Goal: Communication & Community: Answer question/provide support

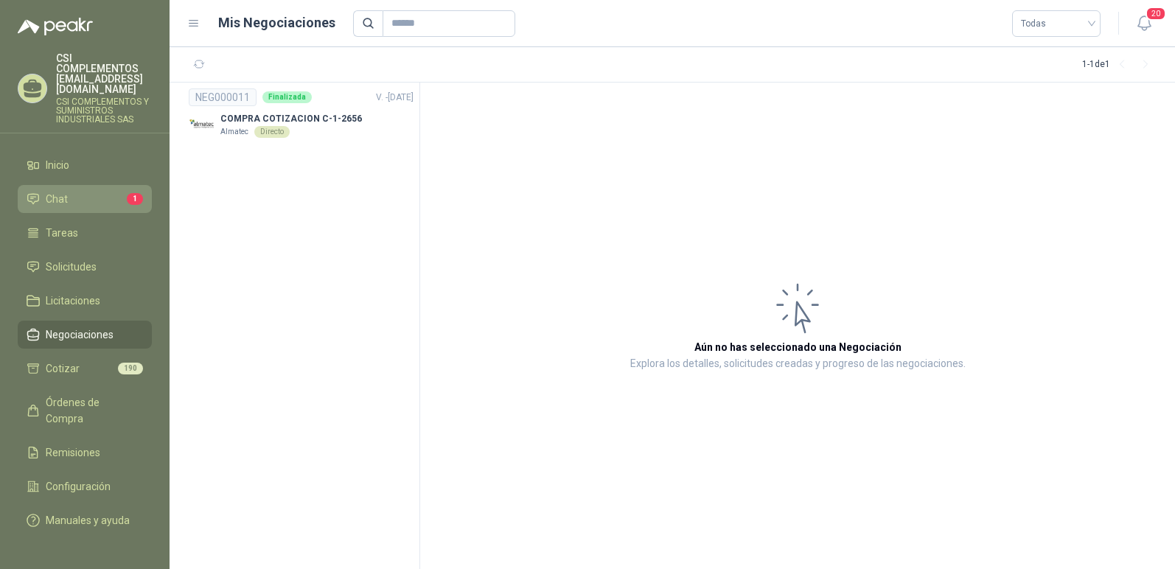
click at [59, 191] on span "Chat" at bounding box center [57, 199] width 22 height 16
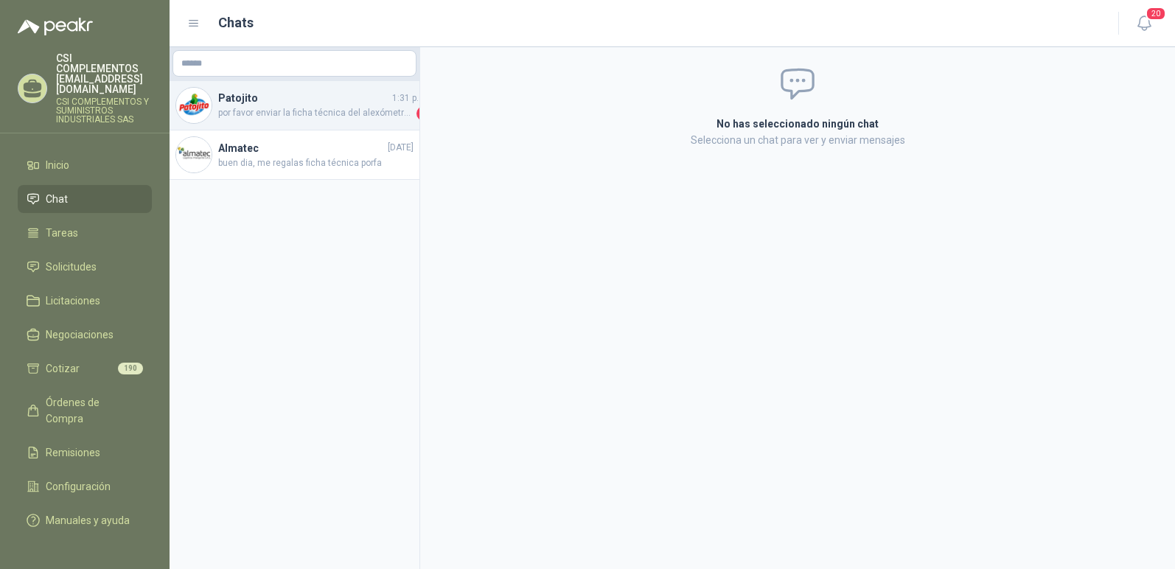
click at [278, 114] on span "por favor enviar la ficha técnica del alexómetro cotizado" at bounding box center [315, 113] width 195 height 15
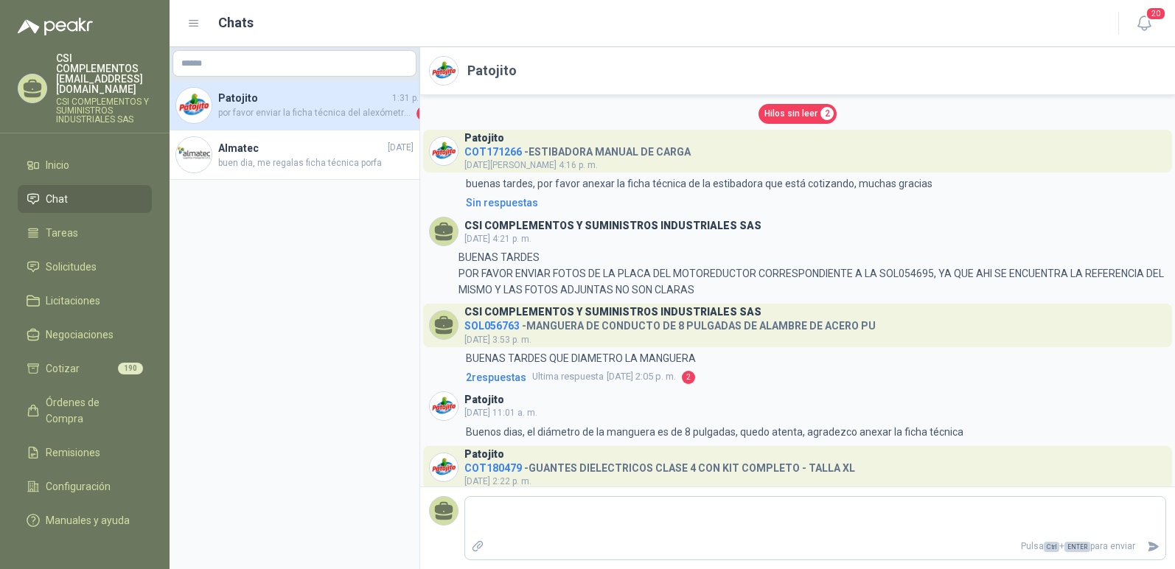
scroll to position [534, 0]
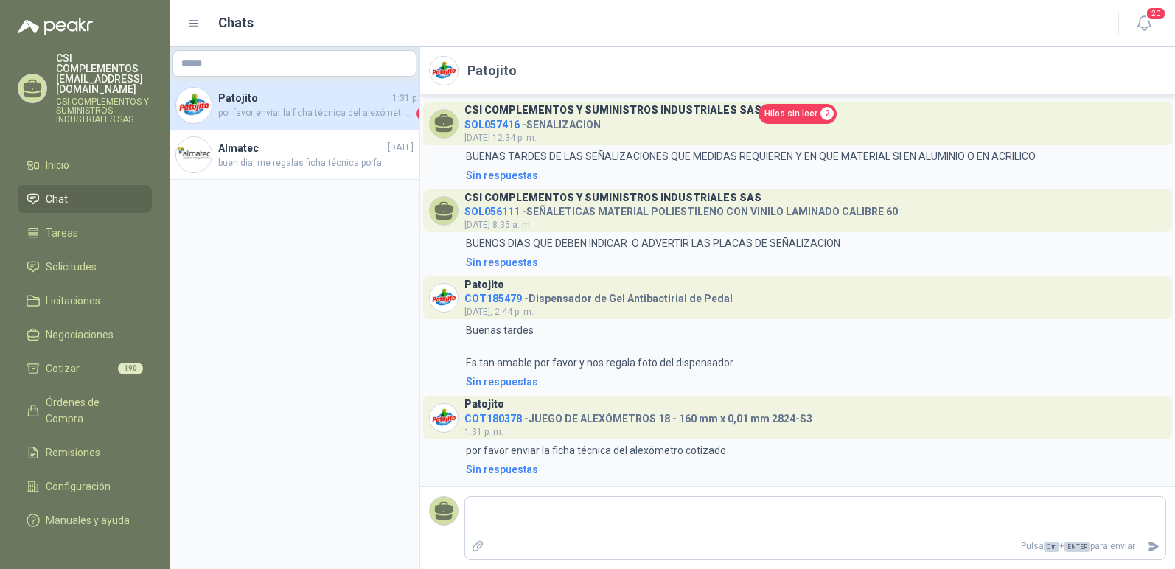
click at [599, 422] on h4 "COT180378 - JUEGO DE ALEXÓMETROS 18 - 160 mm x 0,01 mm 2824-S3" at bounding box center [638, 416] width 348 height 14
click at [521, 453] on p "por favor enviar la ficha técnica del alexómetro cotizado" at bounding box center [596, 450] width 260 height 16
click at [711, 423] on h4 "COT180378 - JUEGO DE ALEXÓMETROS 18 - 160 mm x 0,01 mm 2824-S3" at bounding box center [638, 416] width 348 height 14
click at [624, 429] on div "Patojito COT180378 - JUEGO DE ALEXÓMETROS 18 - 160 mm x 0,01 mm 2824-S3 1:31 p.…" at bounding box center [638, 417] width 348 height 43
